Goal: Find contact information: Obtain details needed to contact an individual or organization

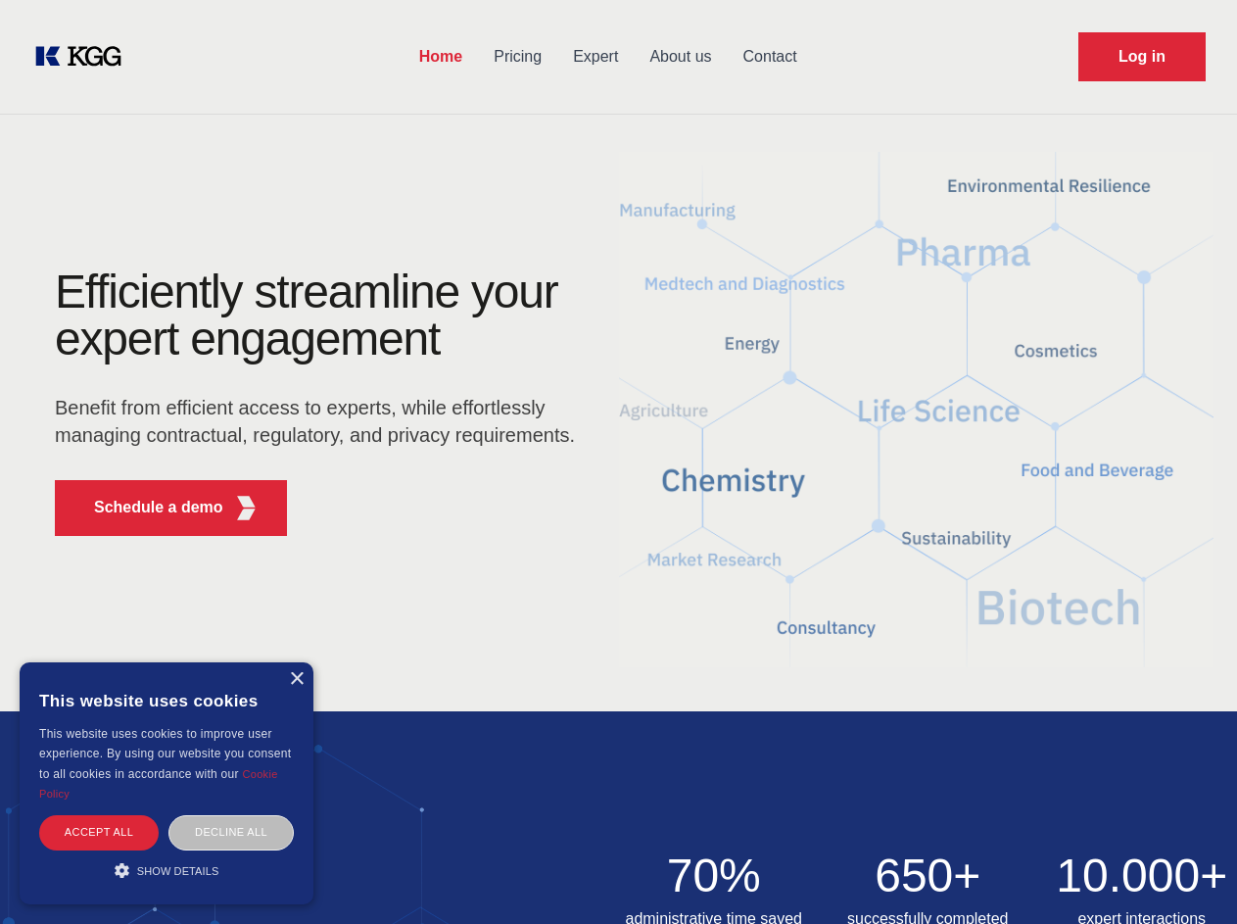
click at [618, 461] on div "Efficiently streamline your expert engagement Benefit from efficient access to …" at bounding box center [322, 409] width 596 height 283
click at [147, 508] on p "Schedule a demo" at bounding box center [158, 508] width 129 height 24
click at [296, 679] on div "× This website uses cookies This website uses cookies to improve user experienc…" at bounding box center [167, 783] width 294 height 242
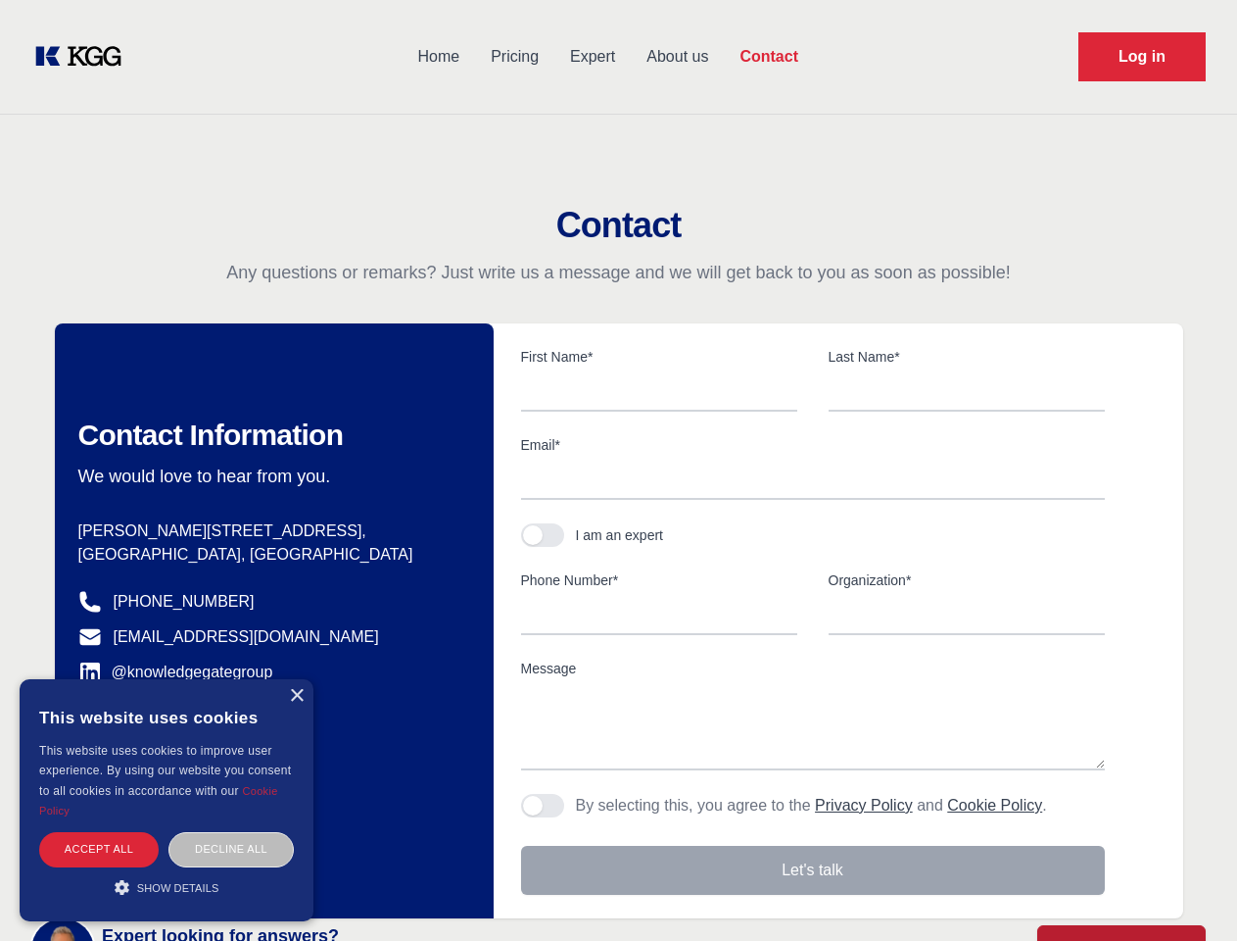
click at [99, 832] on div "Accept all" at bounding box center [99, 849] width 120 height 34
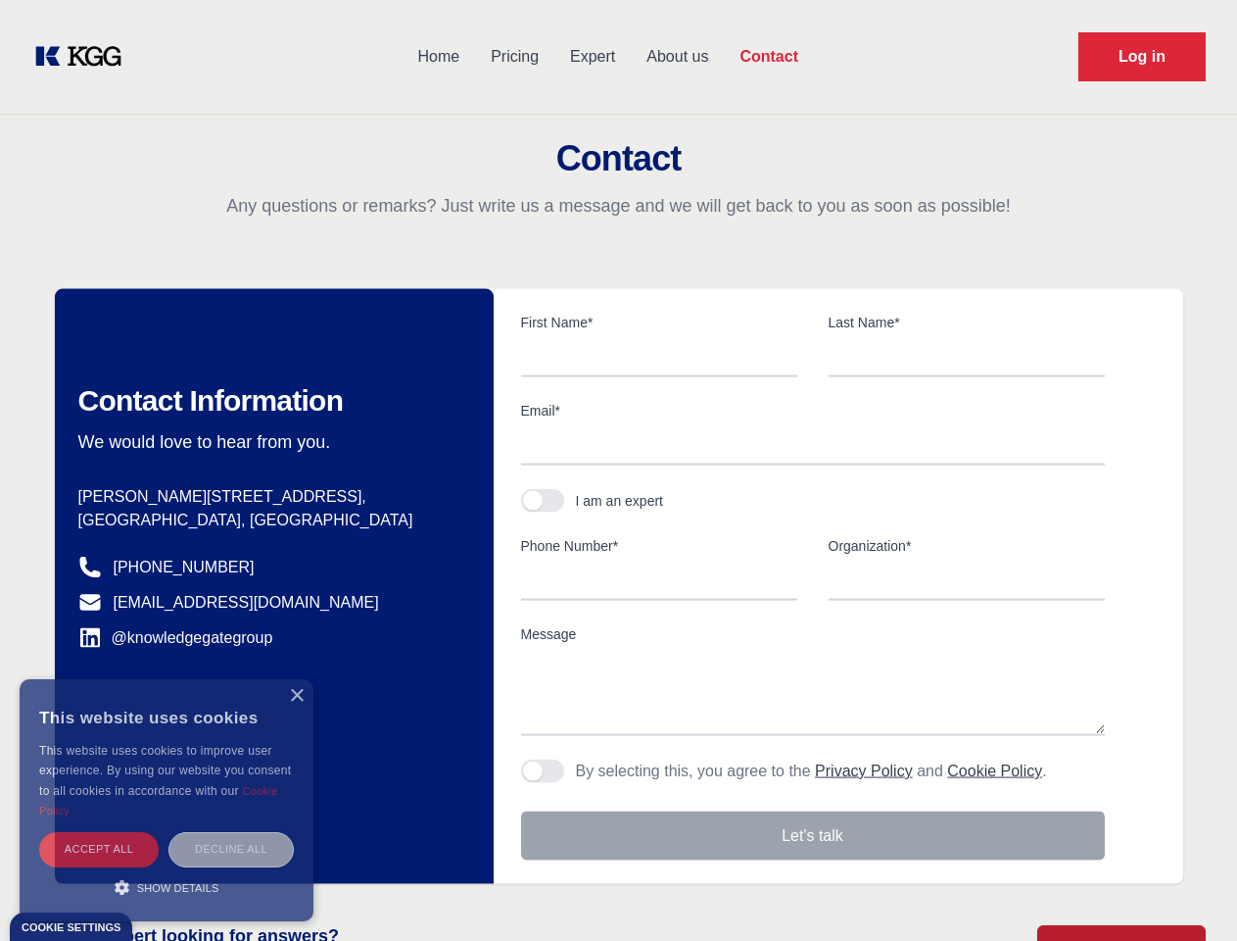
click at [231, 832] on body "Home Pricing Expert About us Contact Log in Contact Any questions or remarks? J…" at bounding box center [618, 861] width 1237 height 1722
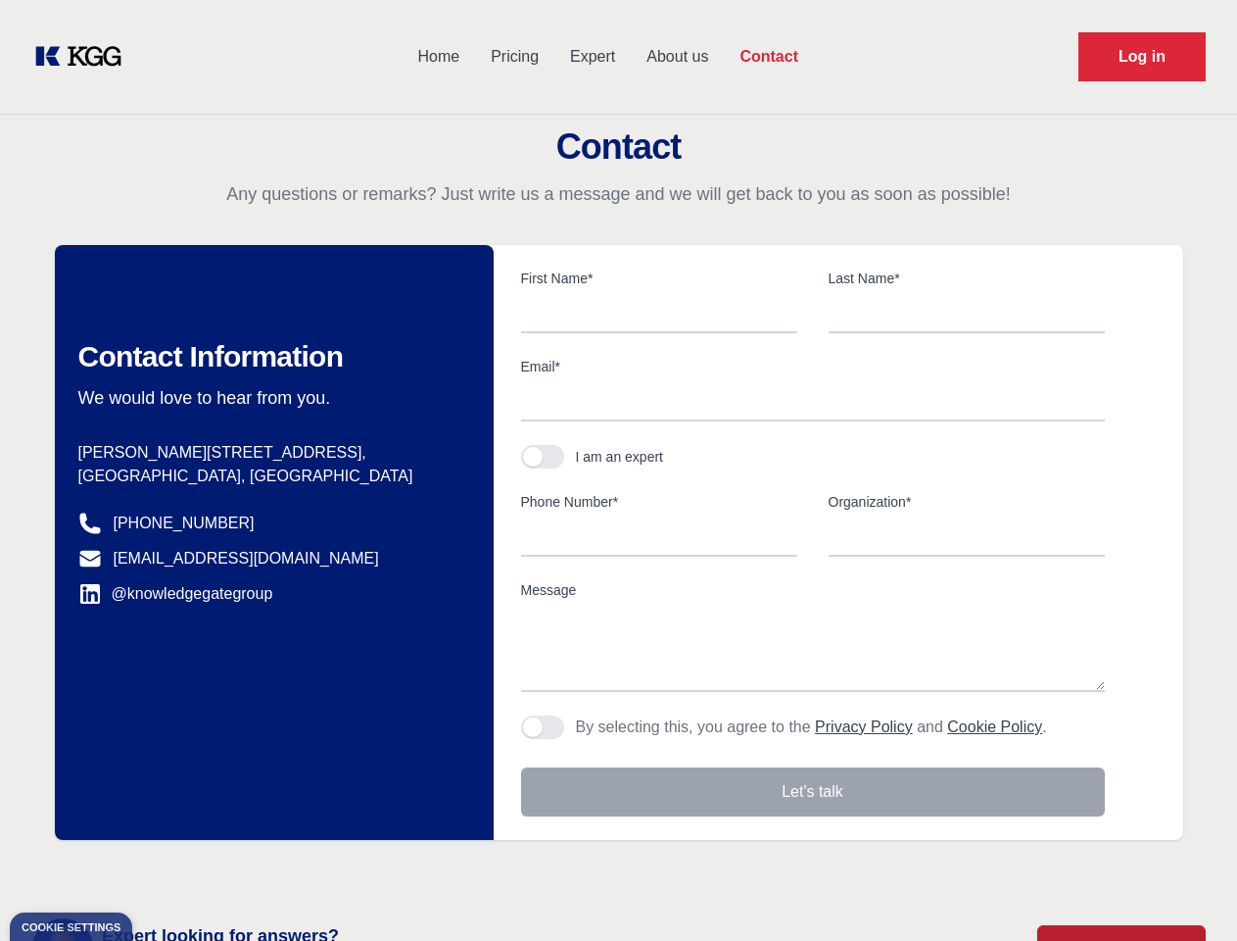
click at [167, 870] on main "Contact Any questions or remarks? Just write us a message and we will get back …" at bounding box center [618, 510] width 1237 height 1020
